Goal: Task Accomplishment & Management: Manage account settings

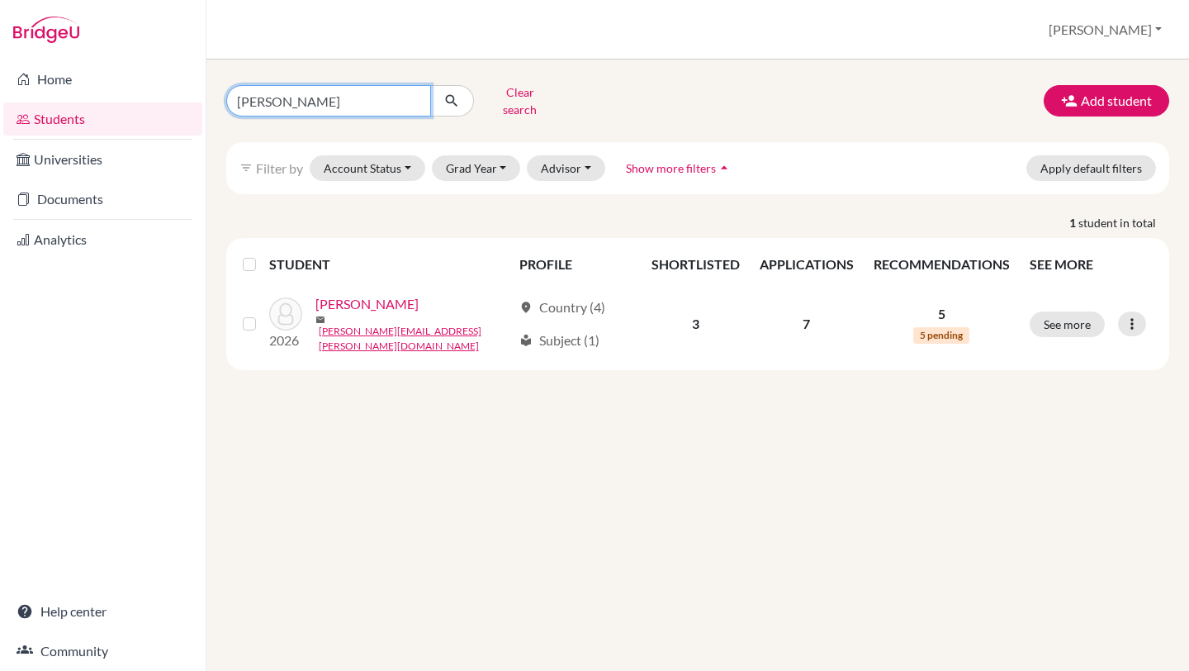
click at [320, 106] on input "marcia rivera" at bounding box center [328, 100] width 205 height 31
type input "m"
type input "viena"
click button "submit" at bounding box center [452, 100] width 44 height 31
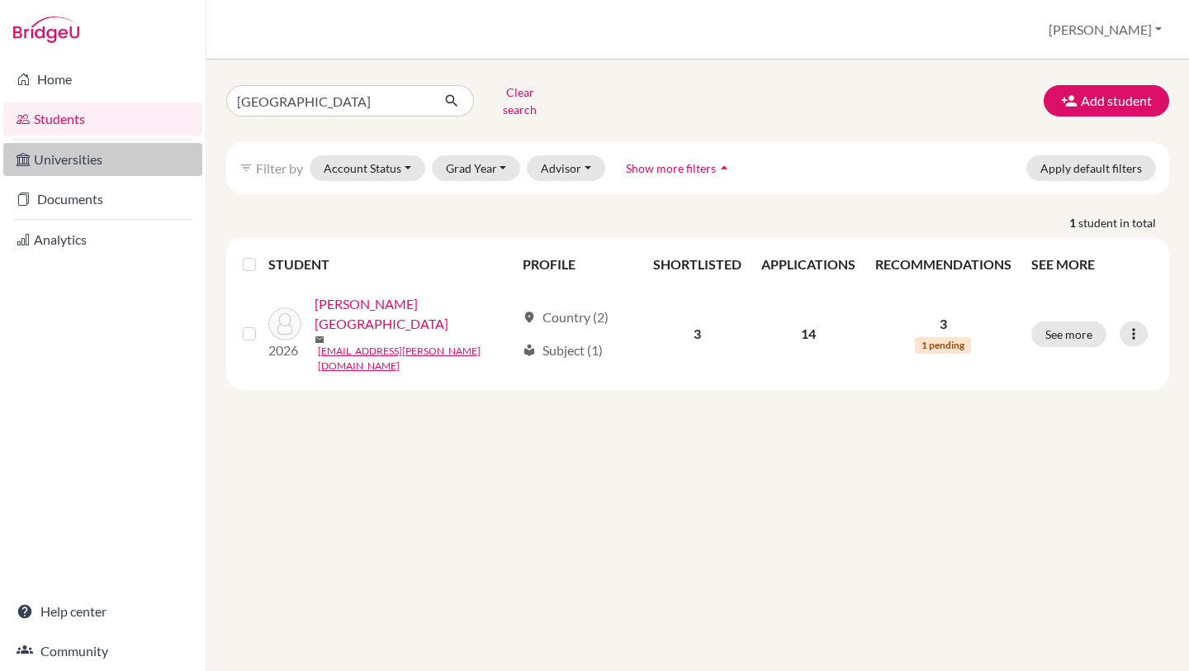
click at [102, 163] on link "Universities" at bounding box center [102, 159] width 199 height 33
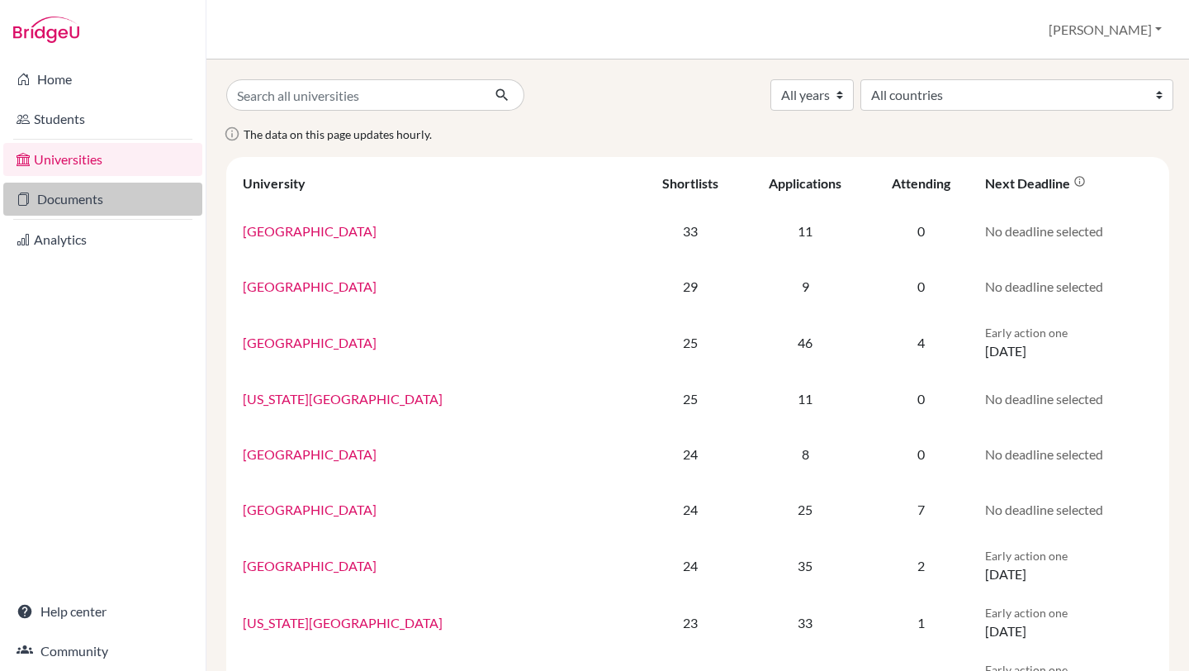
click at [109, 191] on link "Documents" at bounding box center [102, 199] width 199 height 33
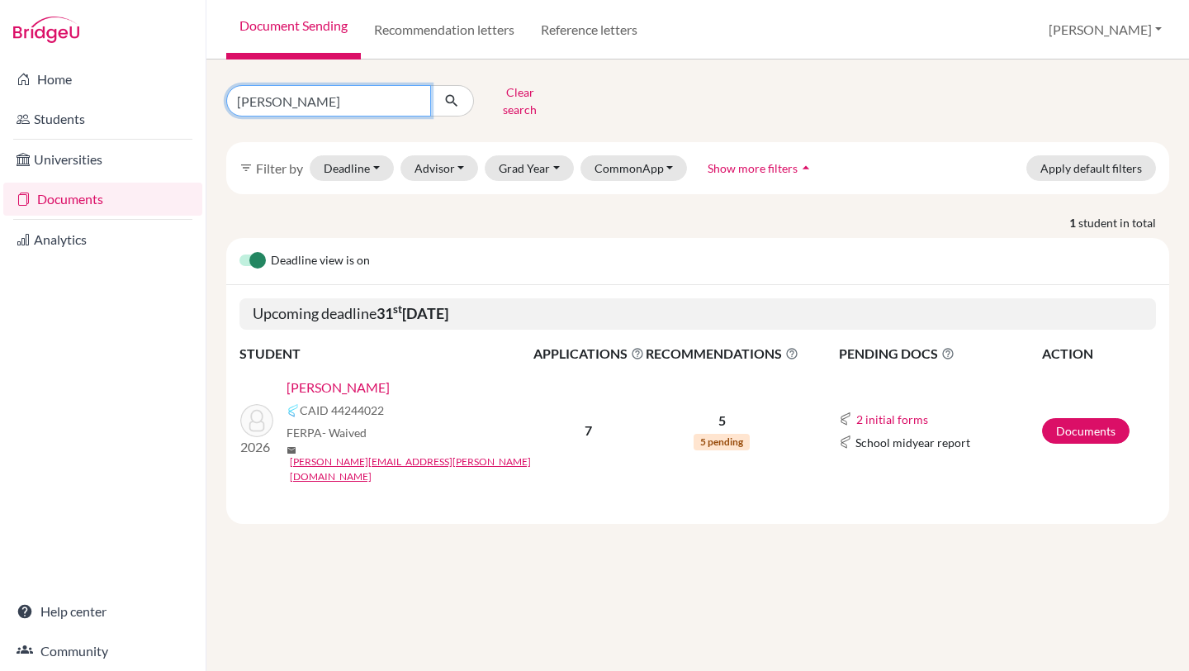
click at [333, 102] on input "[PERSON_NAME]" at bounding box center [328, 100] width 205 height 31
click button "submit" at bounding box center [452, 100] width 44 height 31
click at [383, 97] on input "[PERSON_NAME]" at bounding box center [328, 100] width 205 height 31
type input "m"
type input "viena aguilar"
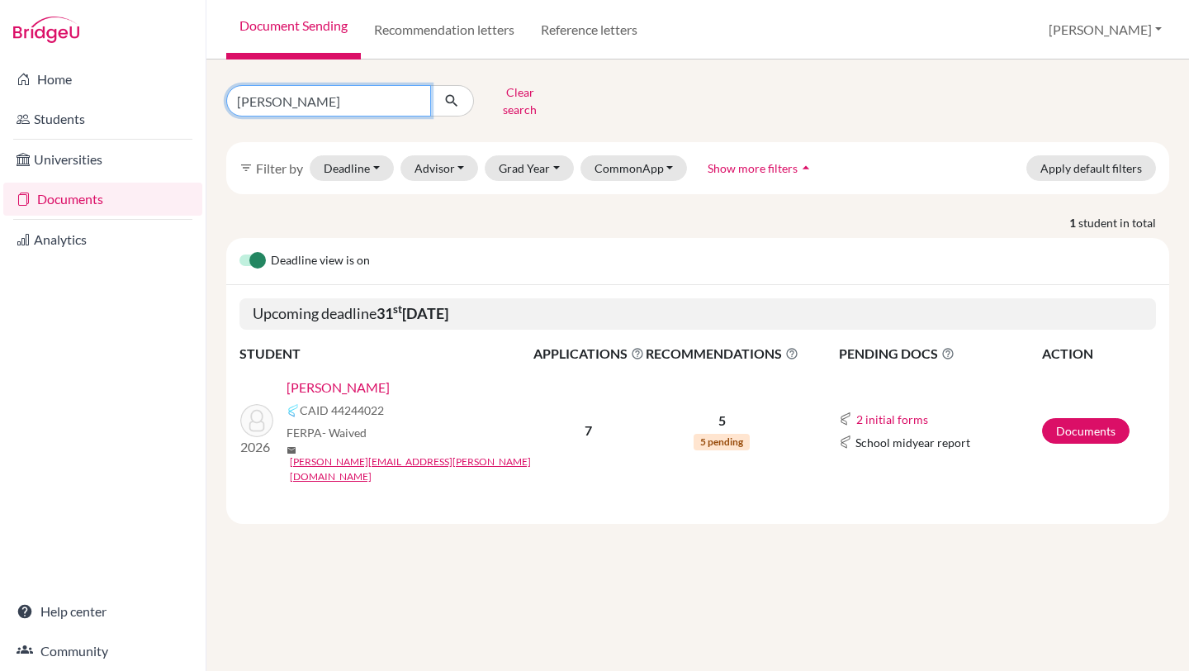
click button "submit" at bounding box center [452, 100] width 44 height 31
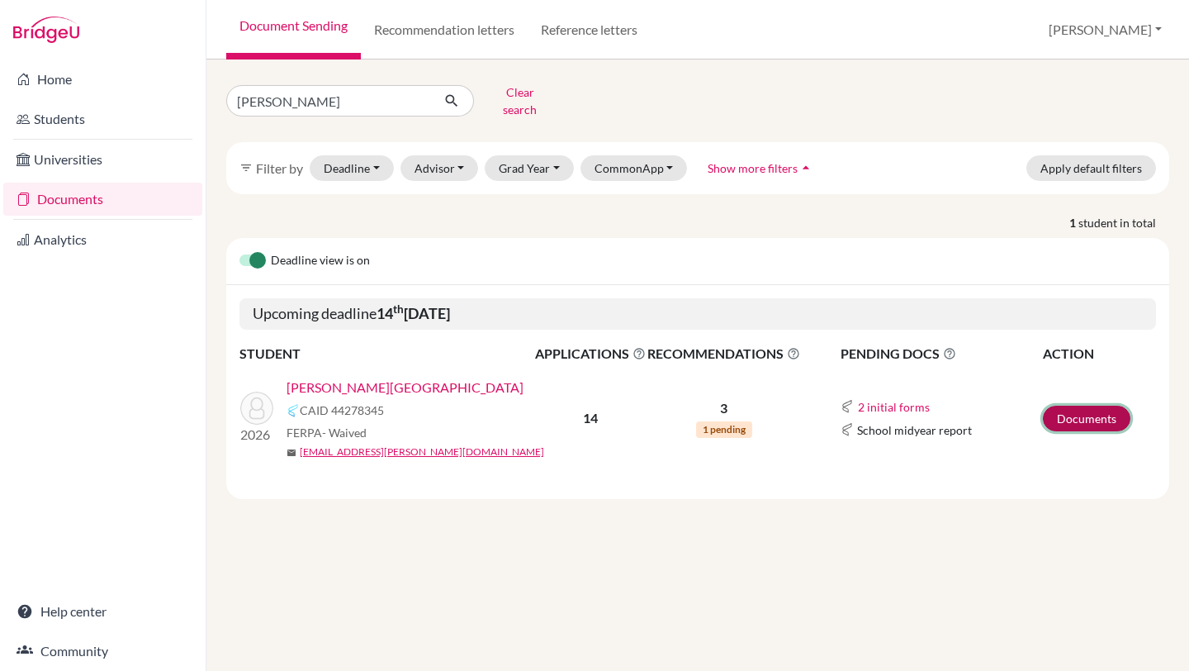
click at [1107, 413] on link "Documents" at bounding box center [1087, 419] width 88 height 26
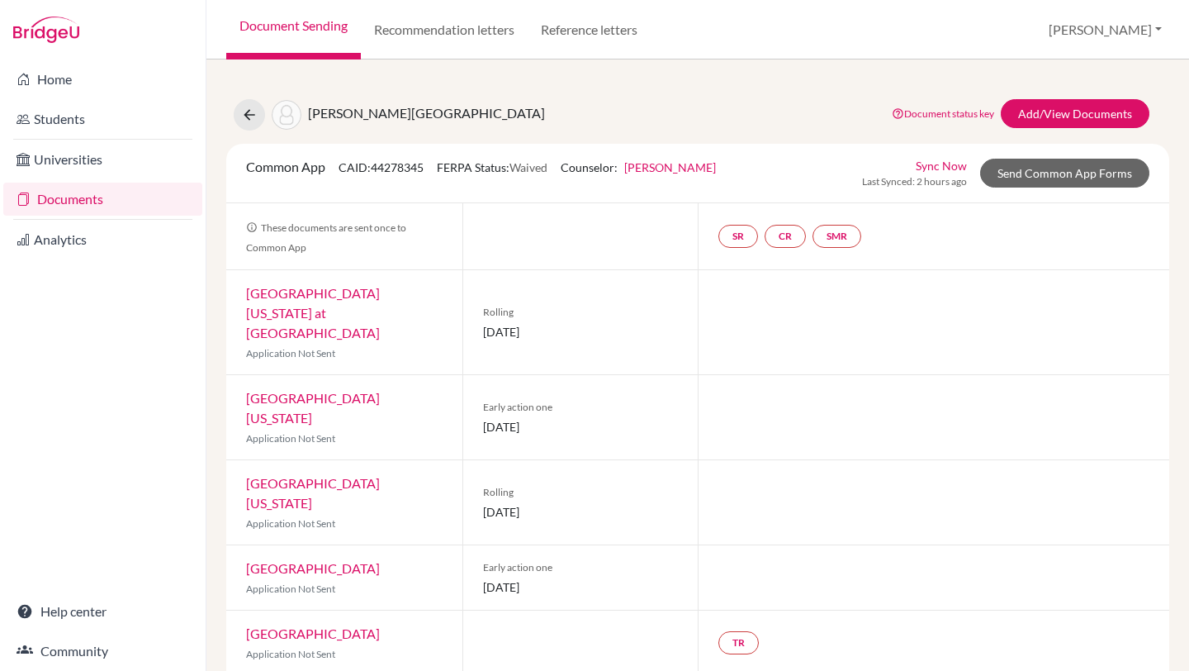
click at [423, 27] on link "Recommendation letters" at bounding box center [444, 29] width 167 height 59
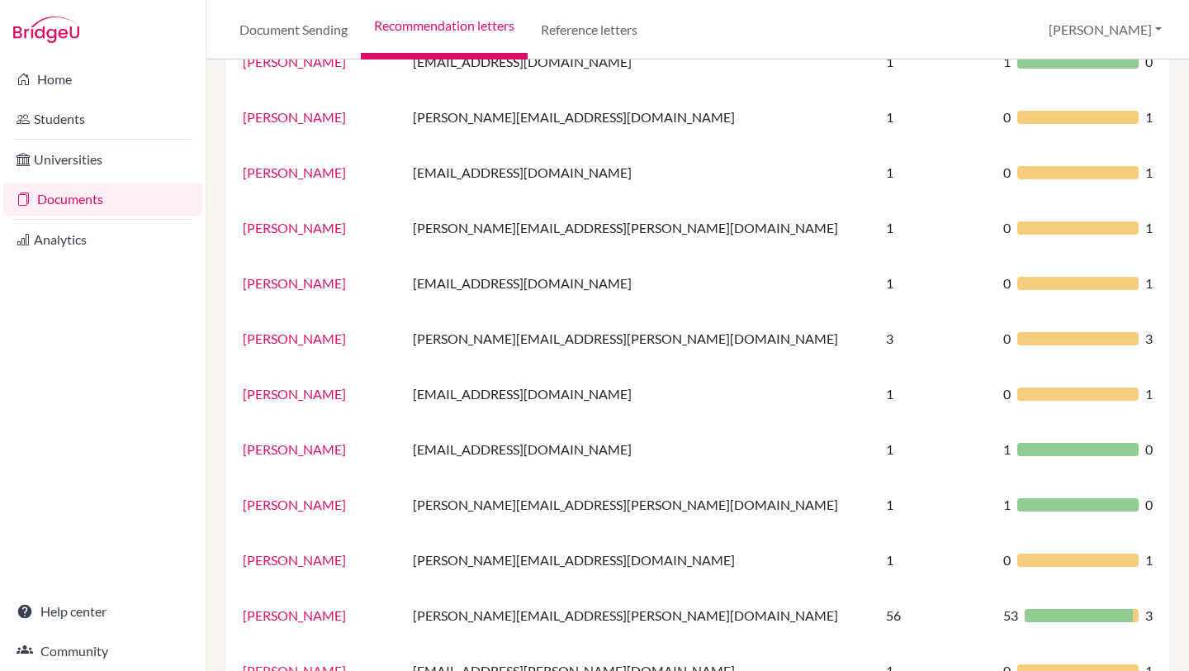
scroll to position [198, 0]
click at [80, 131] on link "Students" at bounding box center [102, 118] width 199 height 33
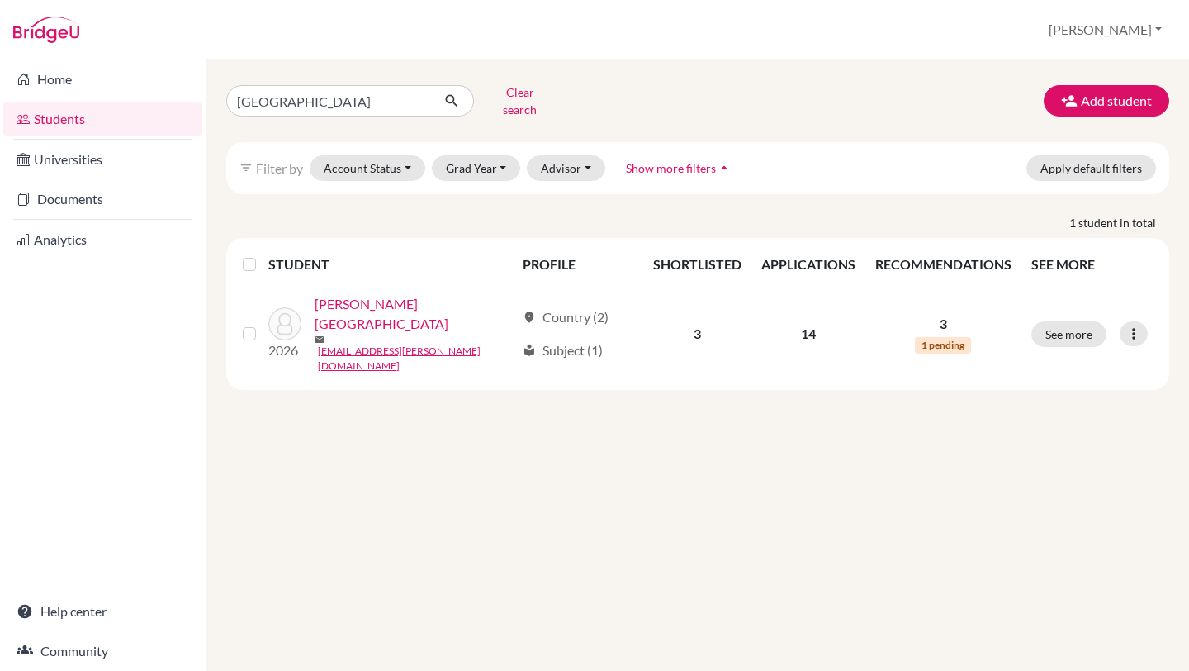
click at [64, 128] on link "Students" at bounding box center [102, 118] width 199 height 33
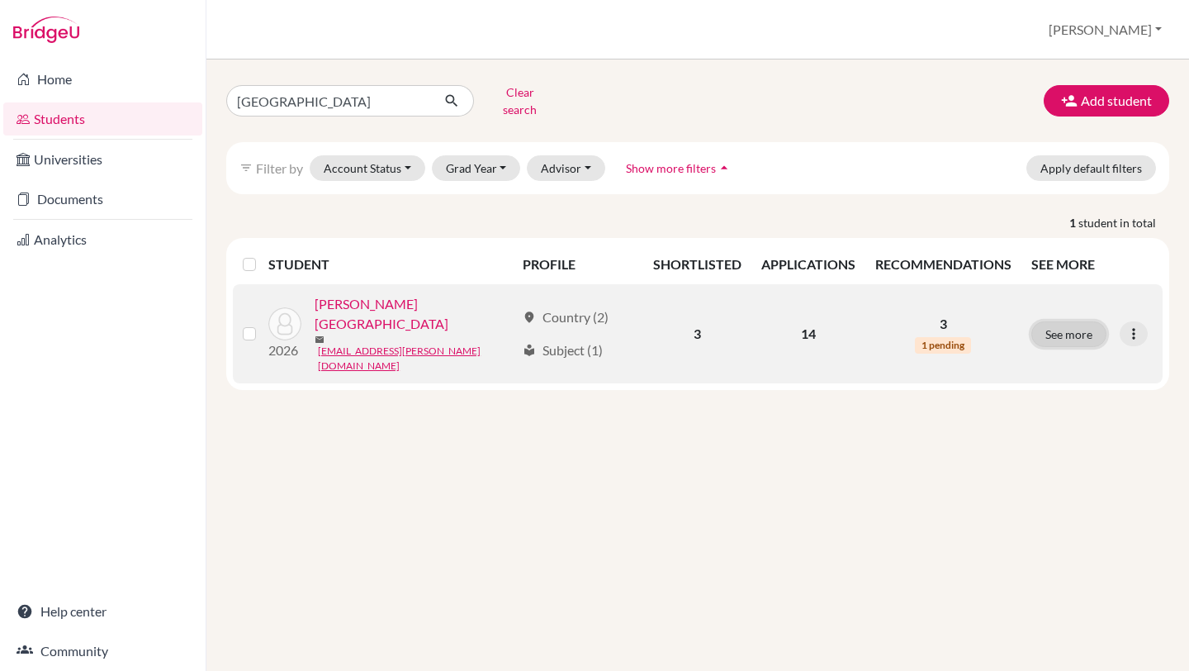
click at [1090, 321] on button "See more" at bounding box center [1069, 334] width 75 height 26
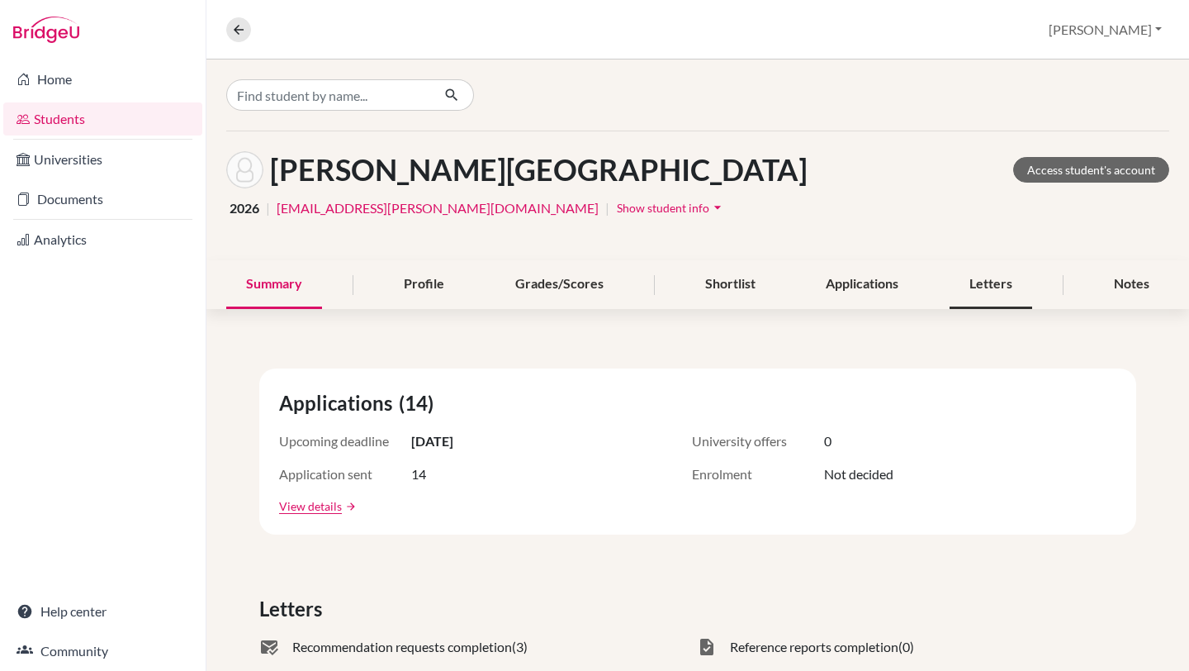
click at [1005, 298] on div "Letters" at bounding box center [991, 284] width 83 height 49
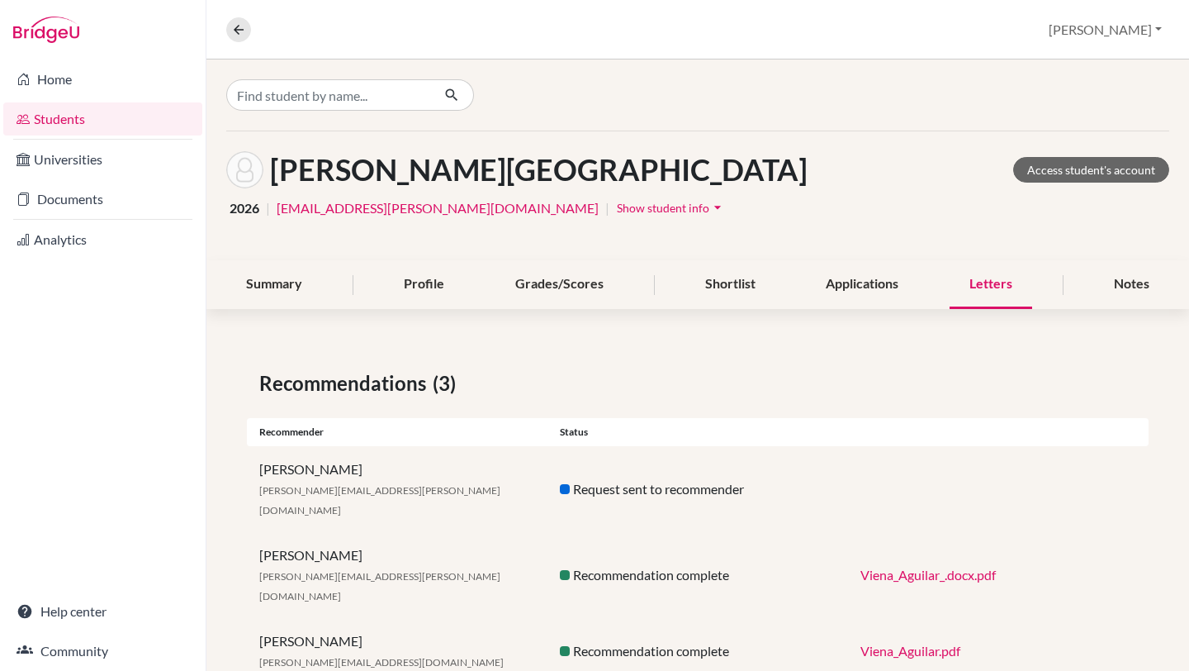
click at [900, 567] on link "Viena_Aguilar_.docx.pdf" at bounding box center [928, 575] width 135 height 16
